Goal: Task Accomplishment & Management: Manage account settings

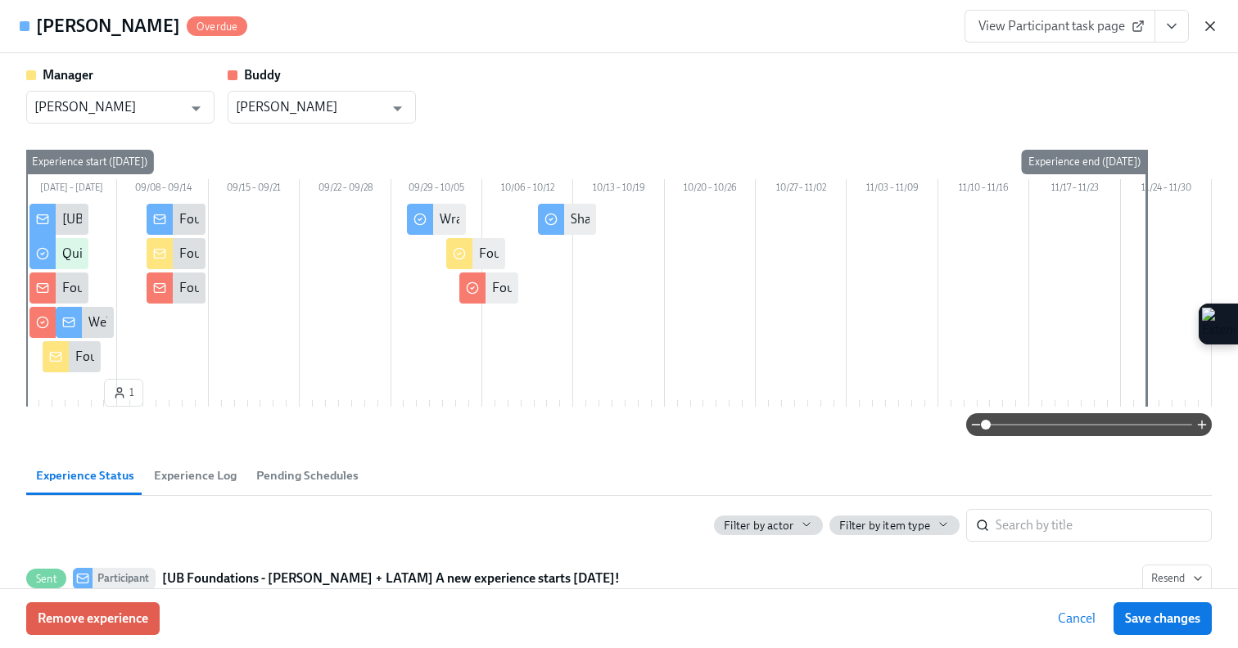
click at [1211, 33] on icon "button" at bounding box center [1210, 26] width 16 height 16
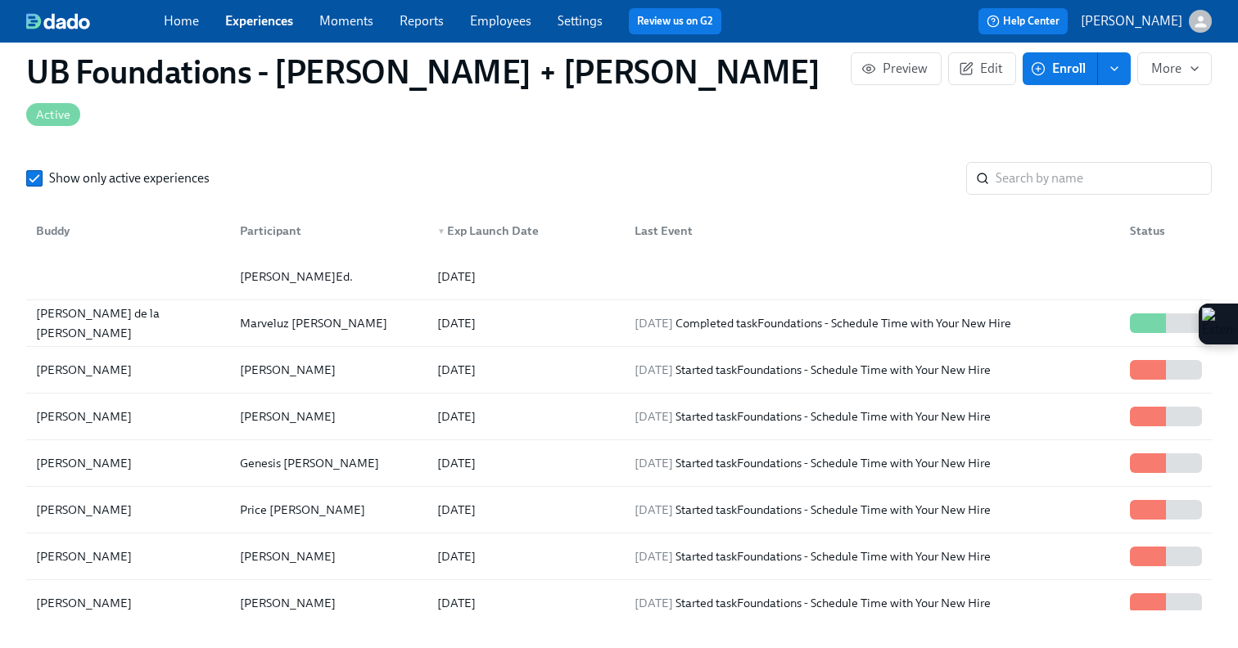
click at [226, 23] on link "Experiences" at bounding box center [259, 21] width 68 height 16
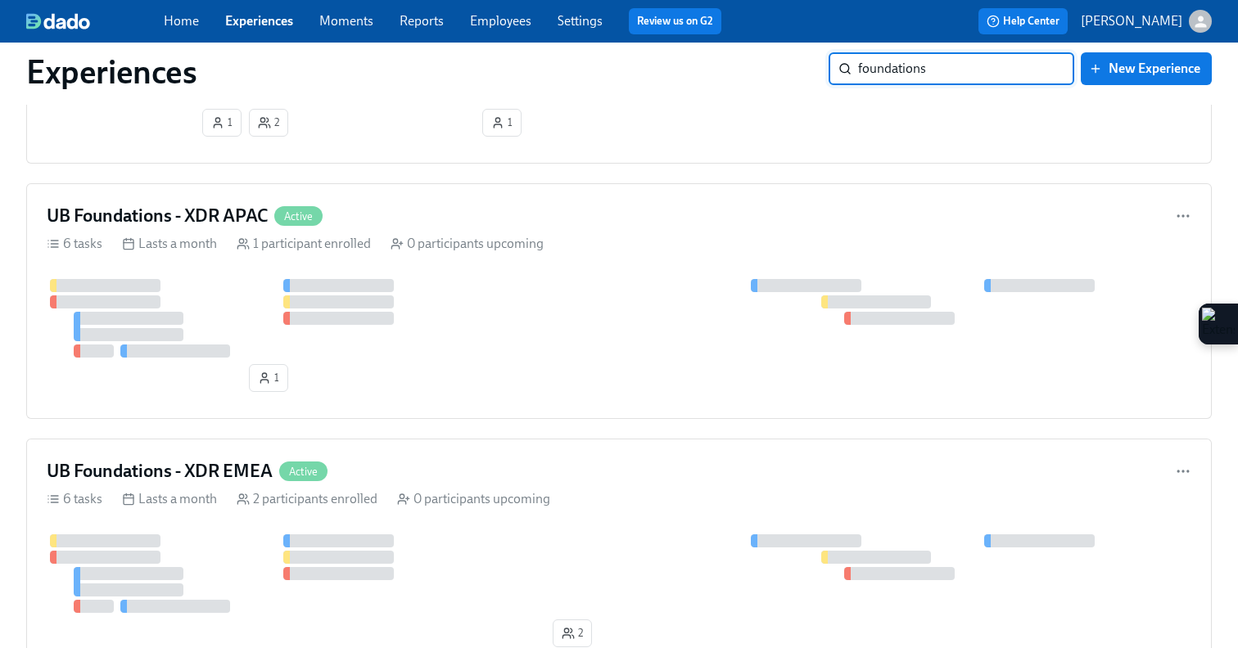
scroll to position [261, 0]
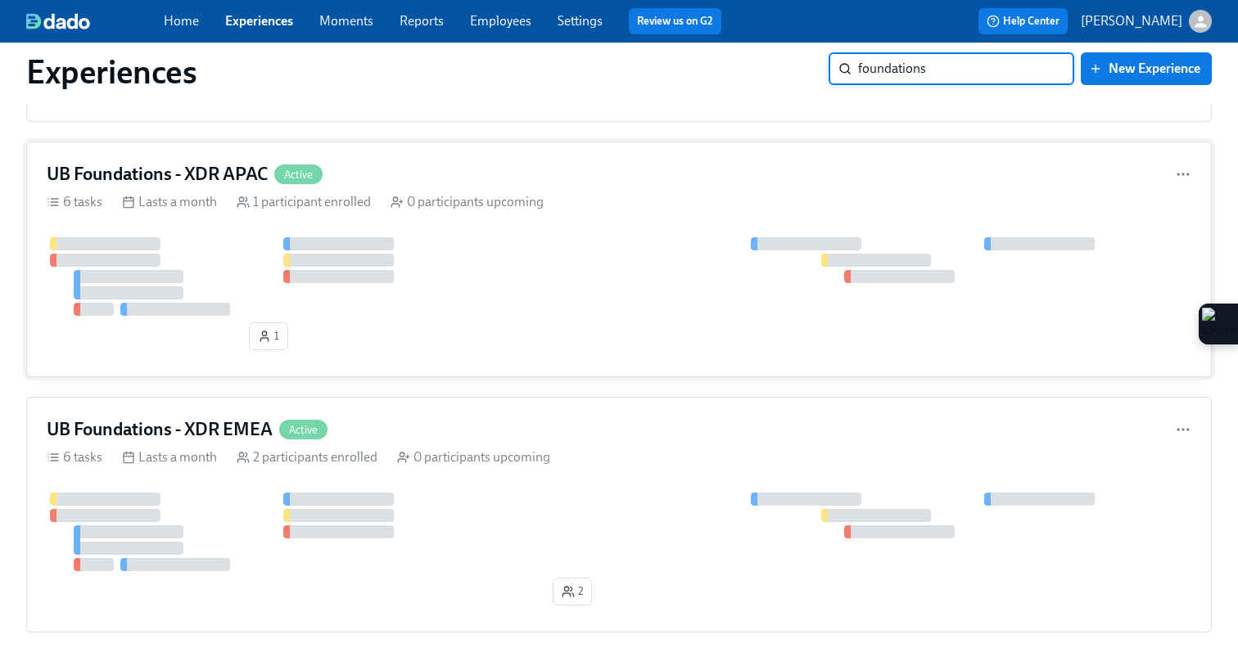
type input "foundations"
click at [250, 194] on div "1 participant enrolled" at bounding box center [304, 202] width 134 height 18
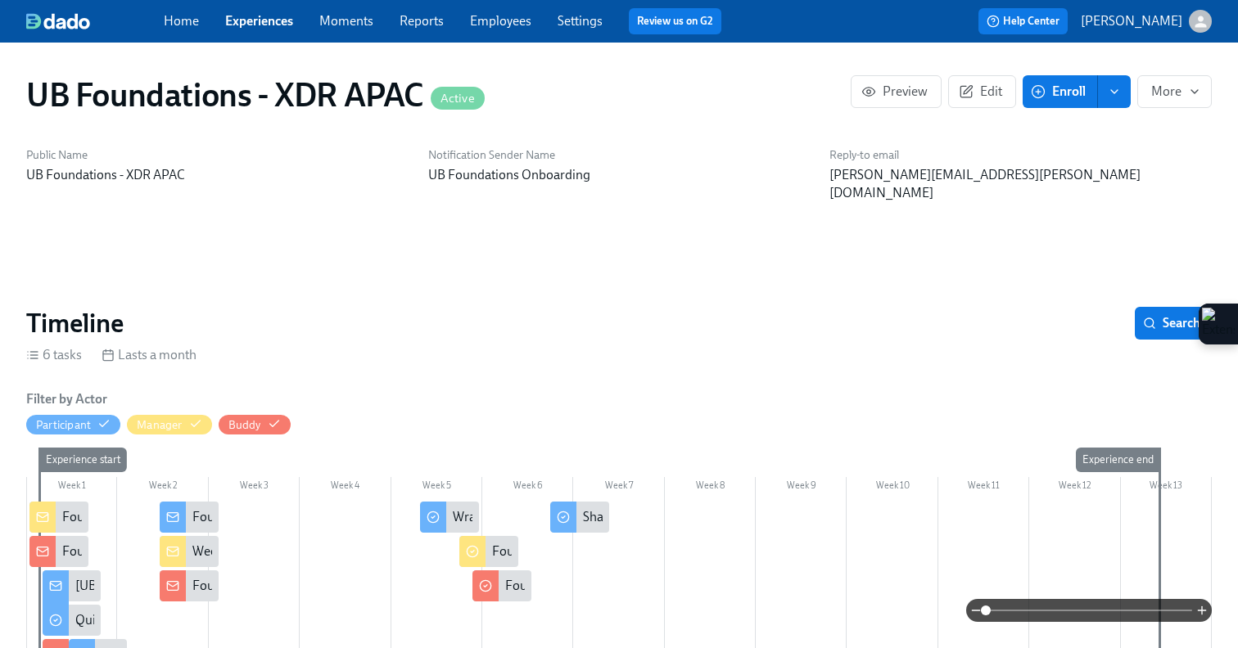
scroll to position [0, 769]
click at [1162, 88] on span "More" at bounding box center [1174, 91] width 47 height 16
click at [968, 82] on div at bounding box center [619, 324] width 1238 height 648
click at [968, 90] on icon "button" at bounding box center [966, 91] width 15 height 15
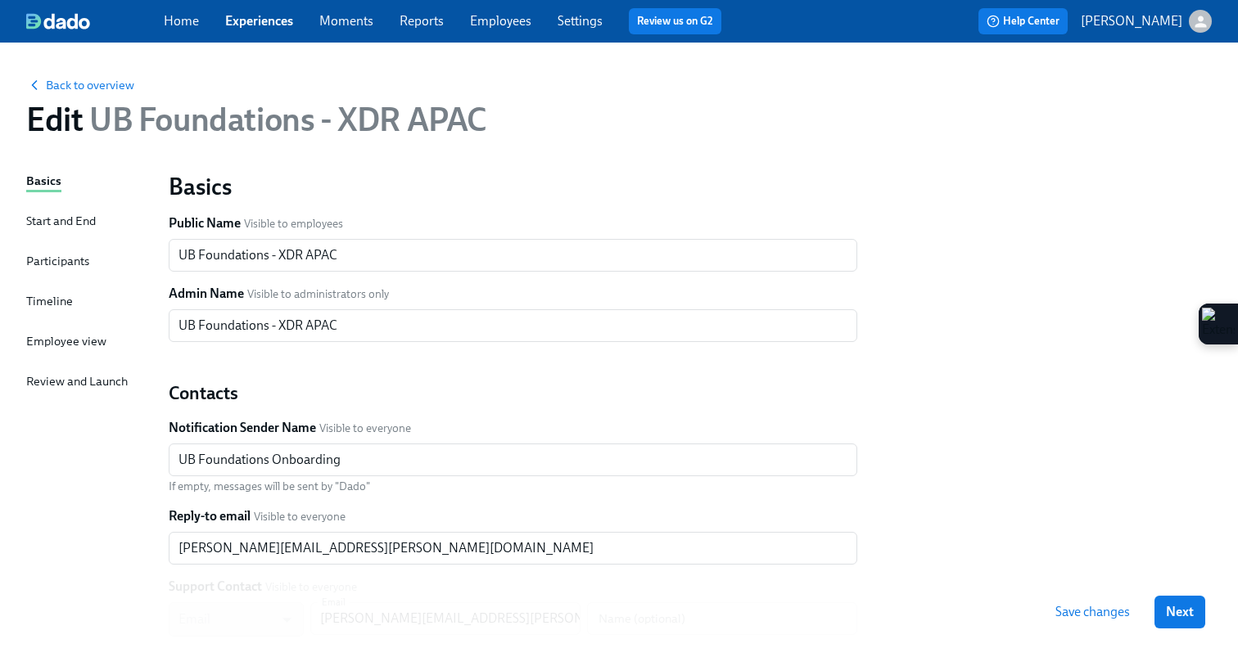
click at [829, 72] on div "Back to overview Edit UB Foundations - XDR APAC" at bounding box center [618, 107] width 1211 height 90
click at [59, 342] on div "Employee view" at bounding box center [66, 341] width 80 height 18
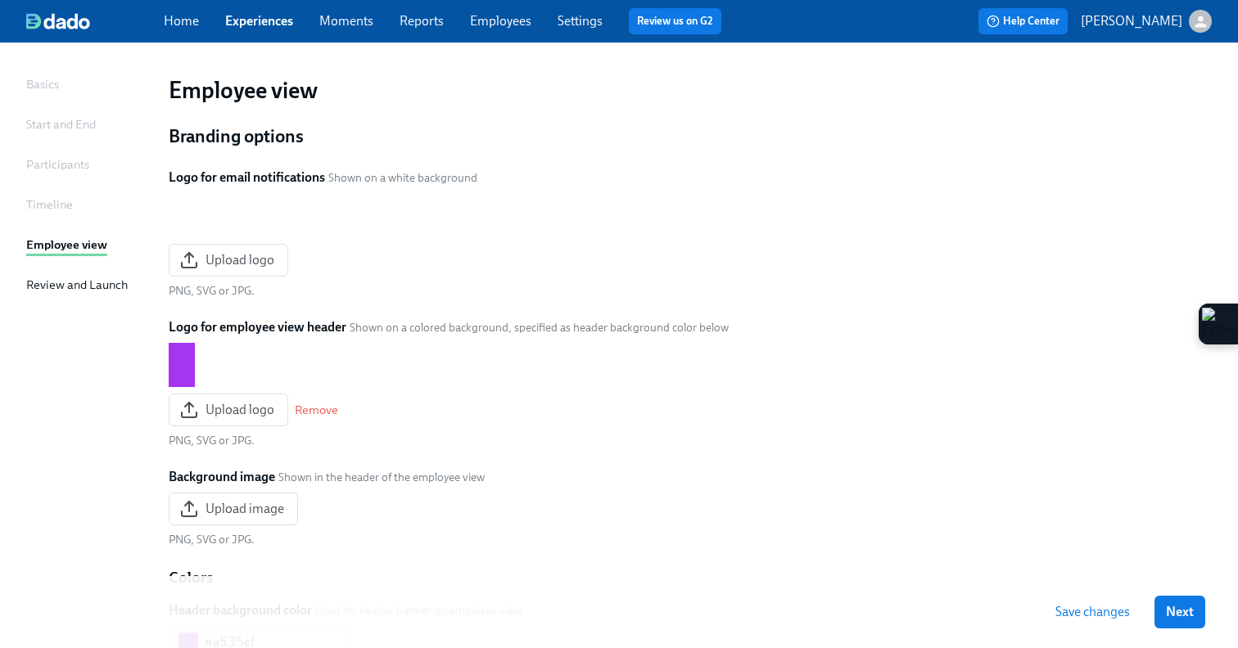
scroll to position [99, 0]
